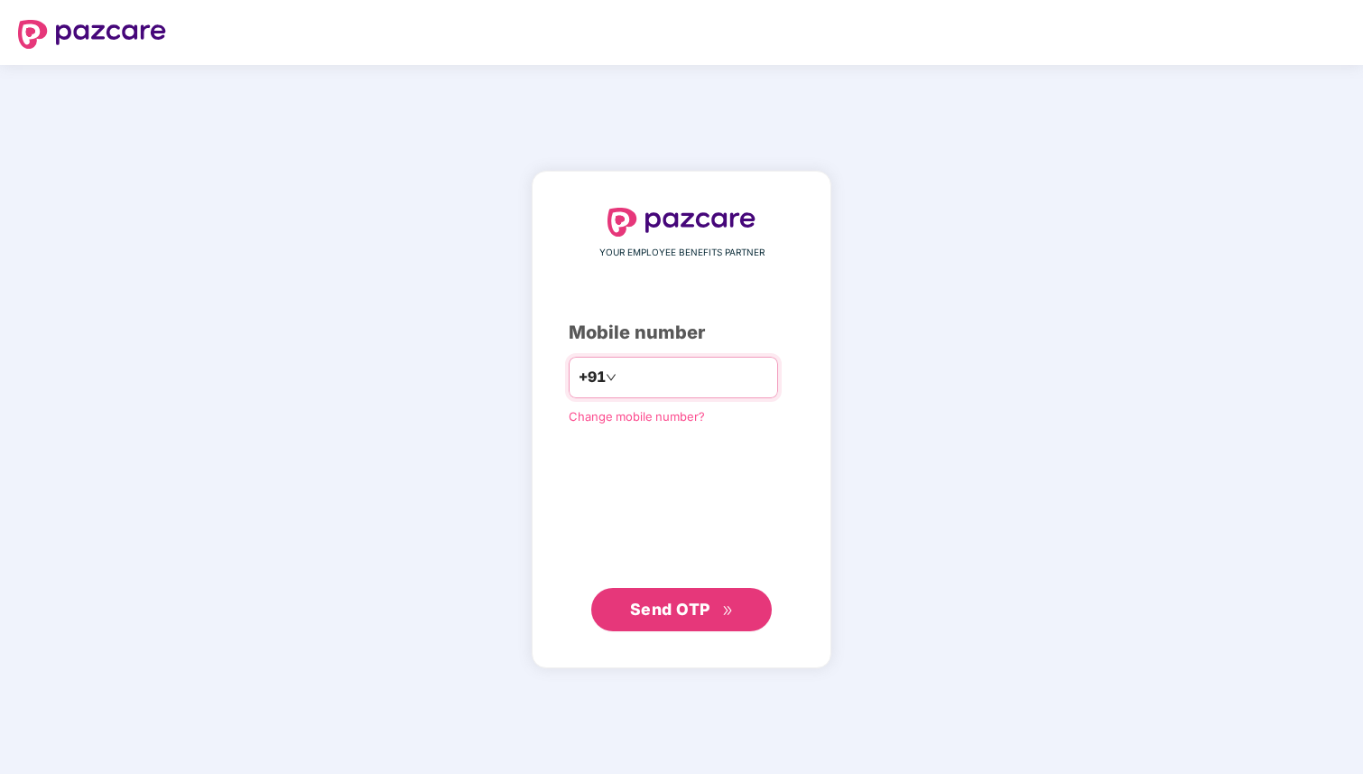
click at [689, 381] on input "number" at bounding box center [694, 377] width 148 height 29
type input "**********"
click at [659, 615] on span "Send OTP" at bounding box center [670, 608] width 80 height 19
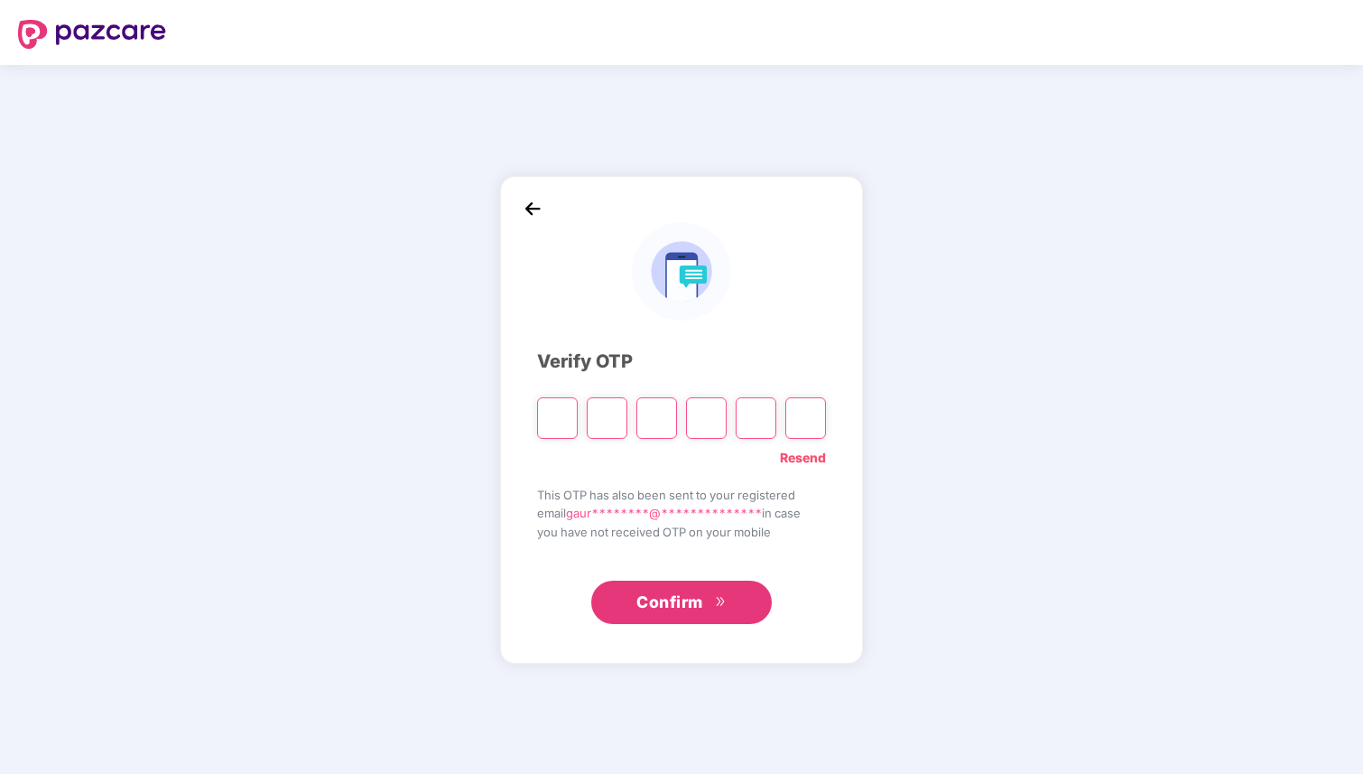
type input "*"
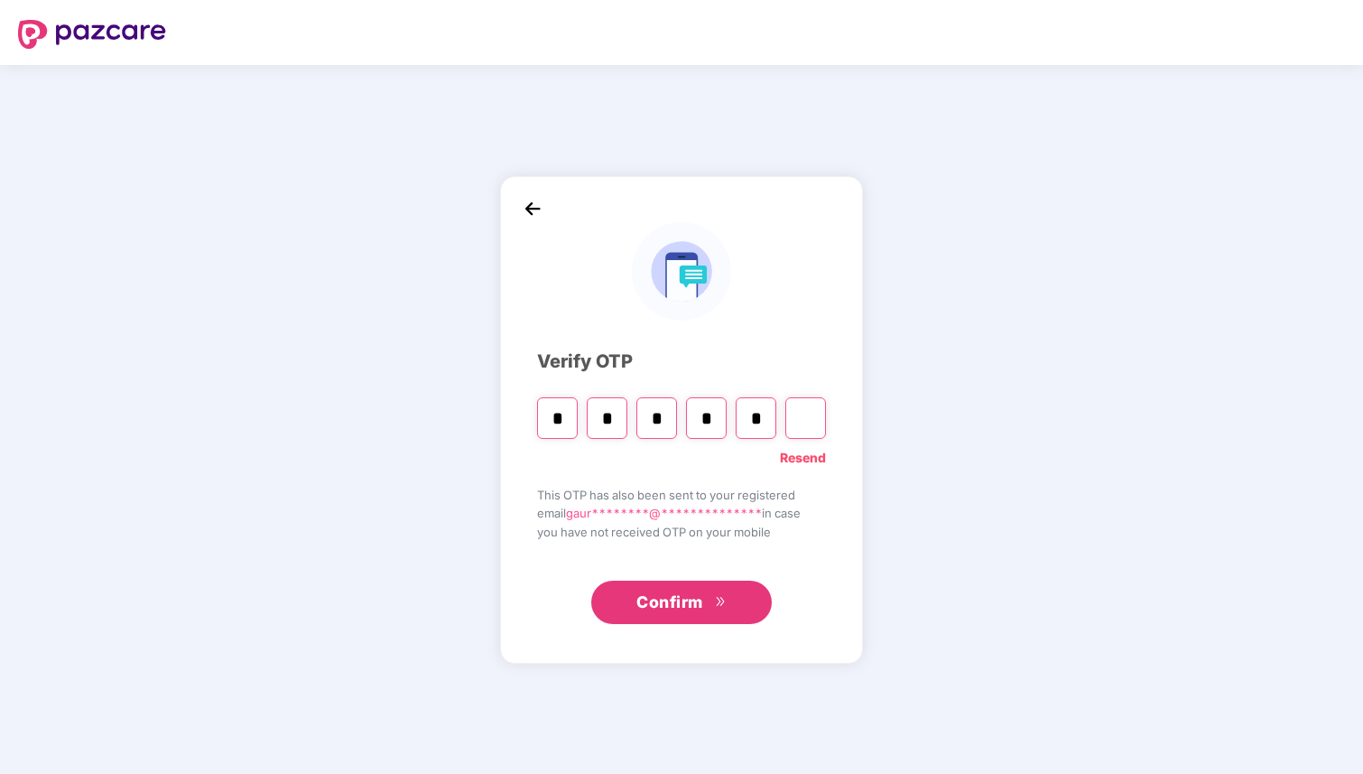
type input "*"
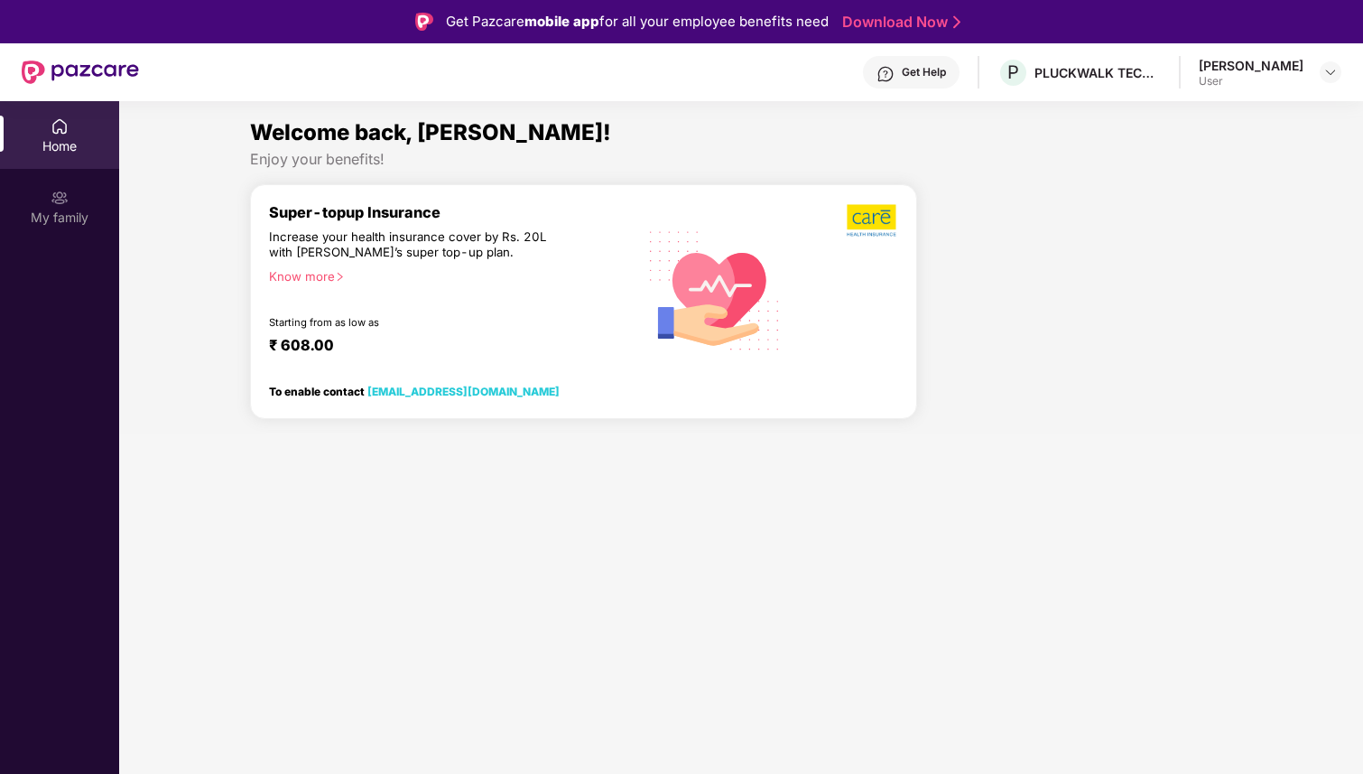
click at [1300, 70] on div "Gaurav Kumar Verma" at bounding box center [1251, 65] width 105 height 17
click at [1323, 70] on div at bounding box center [1331, 72] width 22 height 22
click at [1193, 173] on div "User" at bounding box center [1231, 180] width 105 height 14
click at [910, 193] on div "Super-topup Insurance Increase your health insurance cover by Rs. 20L with PazC…" at bounding box center [583, 301] width 667 height 235
click at [820, 268] on div at bounding box center [846, 289] width 105 height 172
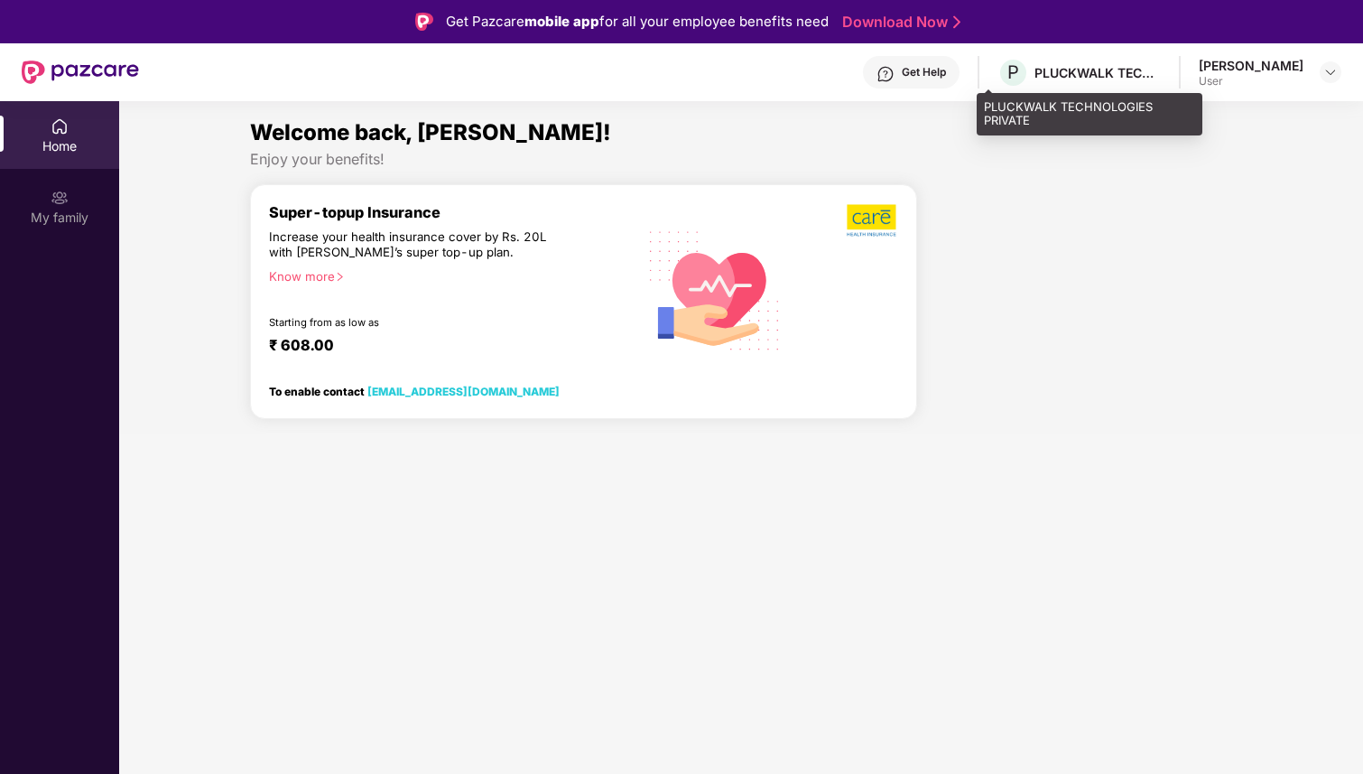
click at [1062, 79] on div "PLUCKWALK TECHNOLOGIES PRIVATE" at bounding box center [1098, 72] width 126 height 17
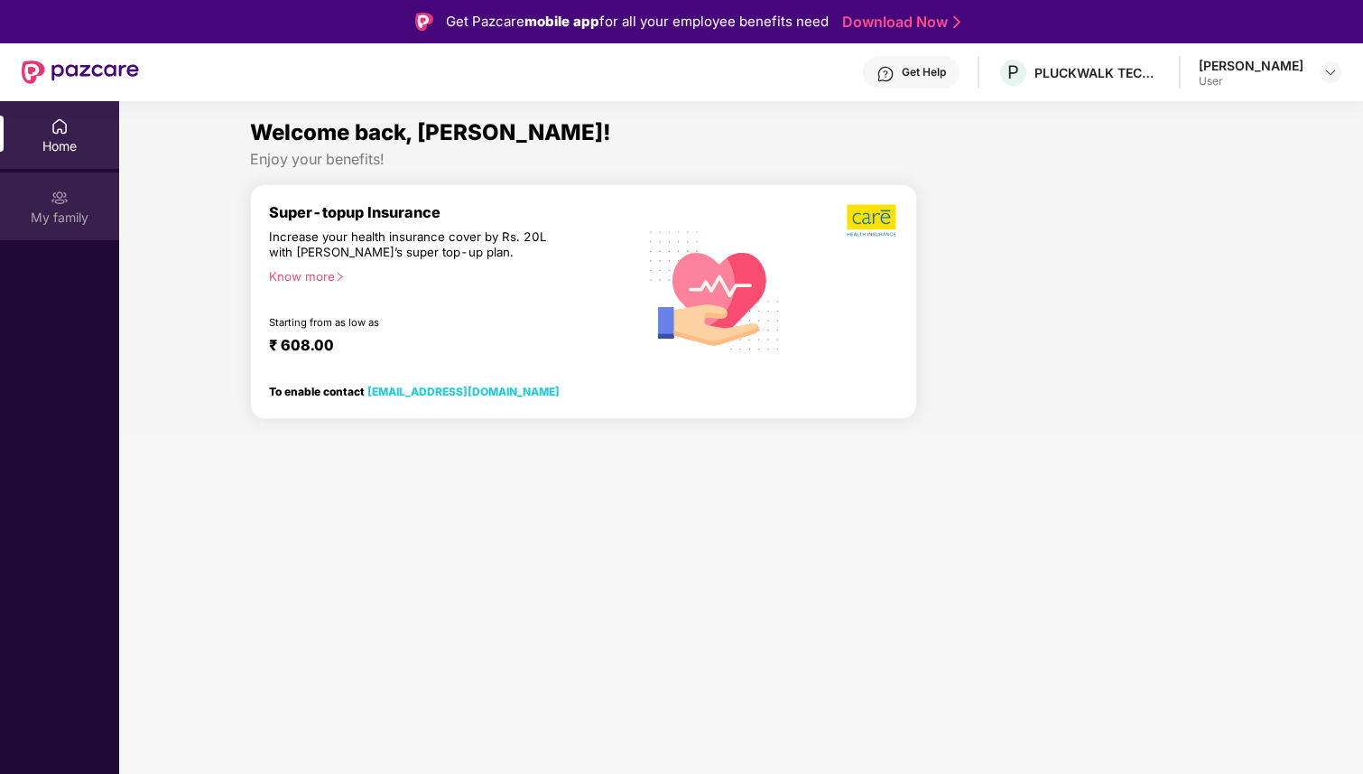
click at [60, 200] on img at bounding box center [60, 198] width 18 height 18
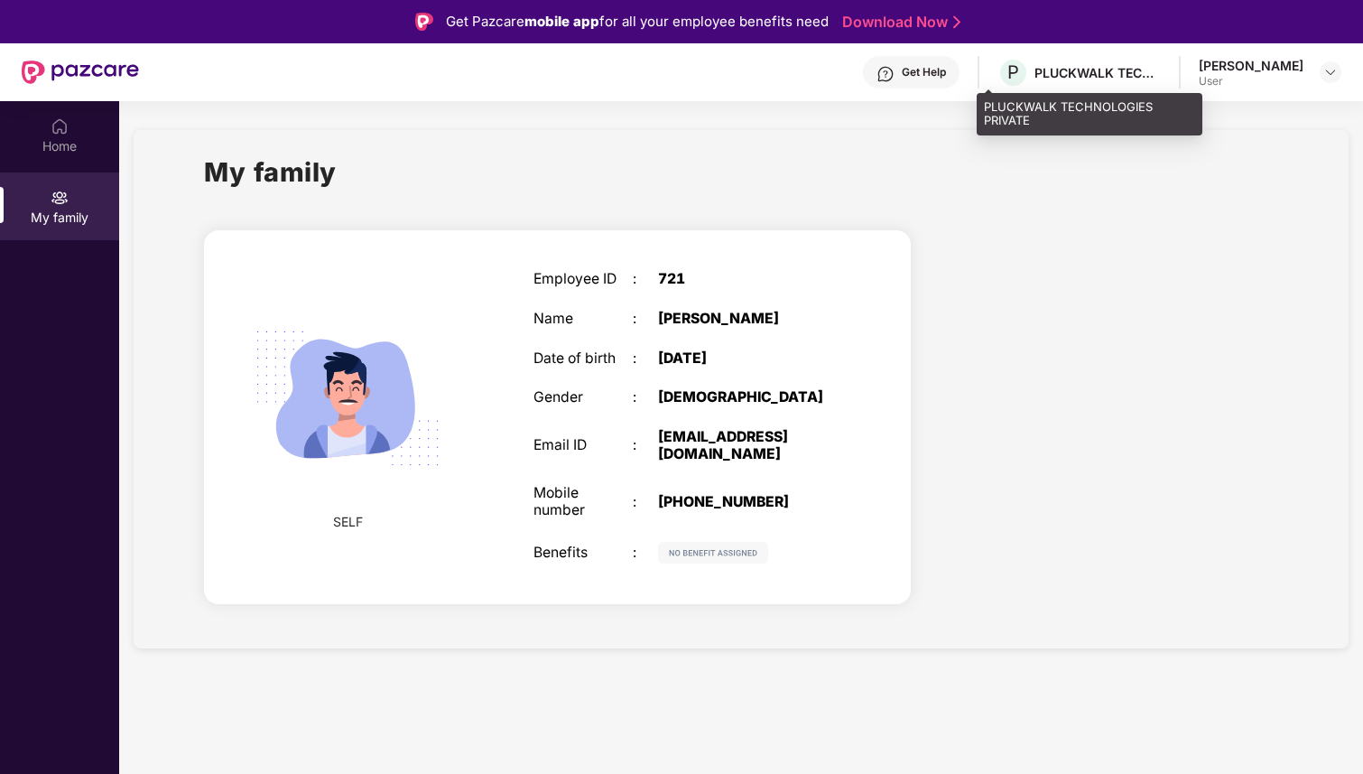
click at [1077, 78] on div "PLUCKWALK TECHNOLOGIES PRIVATE" at bounding box center [1098, 72] width 126 height 17
click at [1332, 70] on img at bounding box center [1331, 72] width 14 height 14
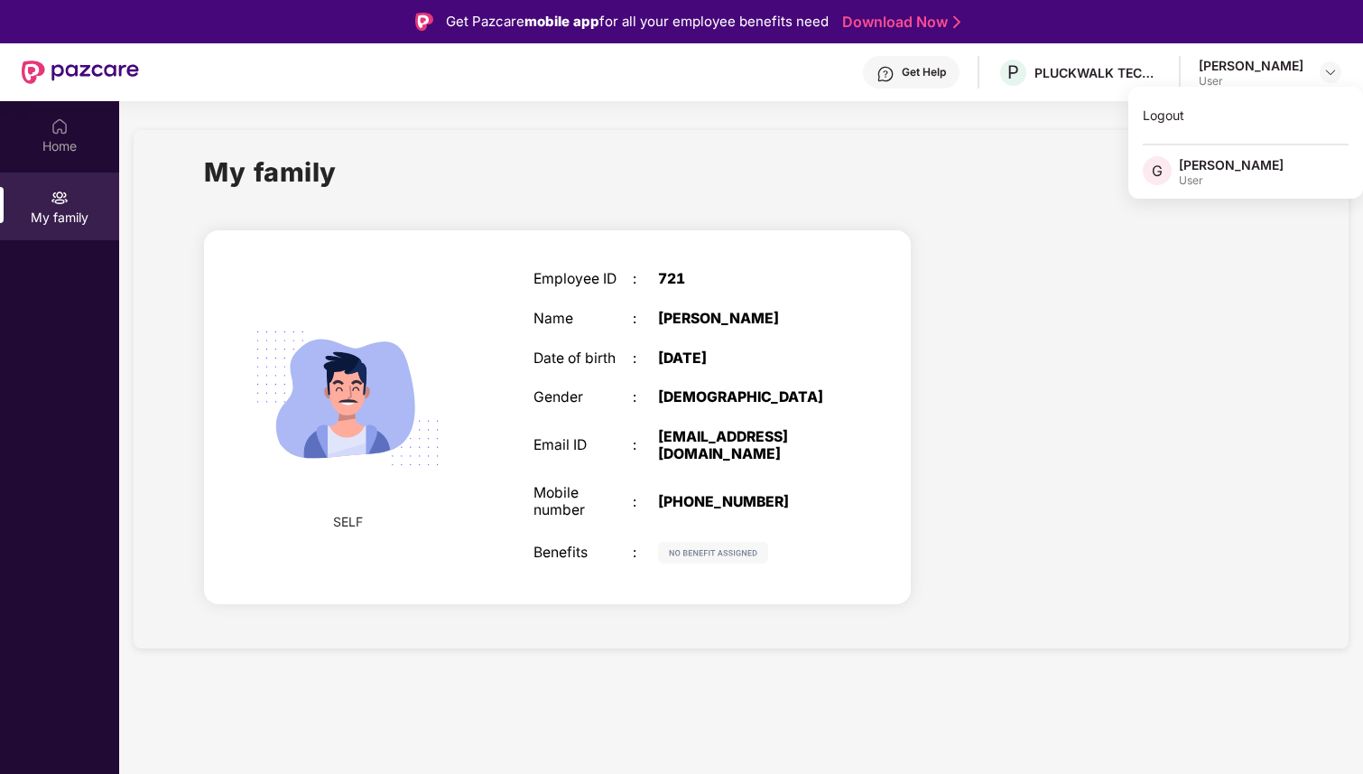
click at [1037, 314] on div at bounding box center [1108, 420] width 367 height 413
